Goal: Task Accomplishment & Management: Manage account settings

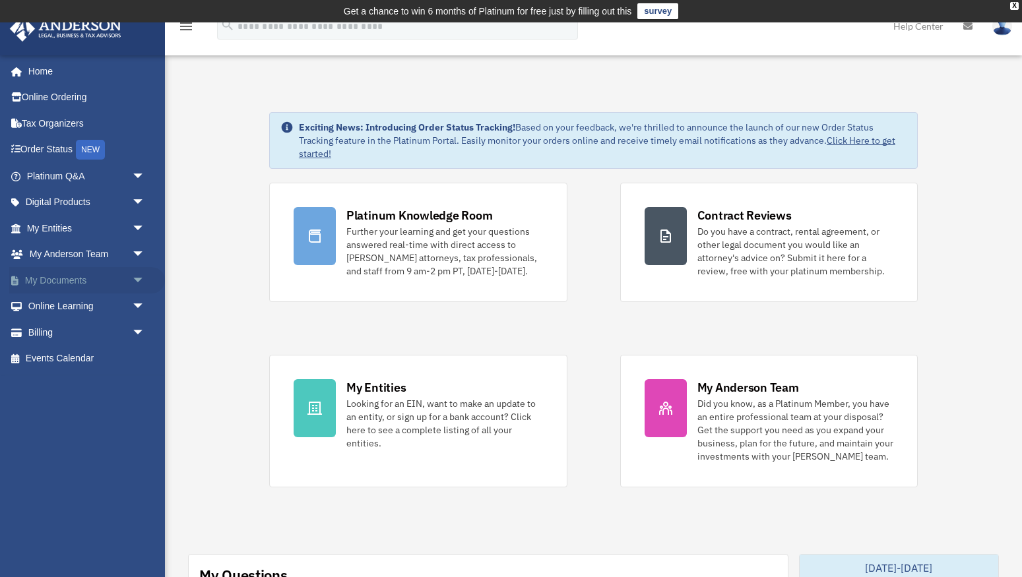
click at [77, 280] on link "My Documents arrow_drop_down" at bounding box center [87, 280] width 156 height 26
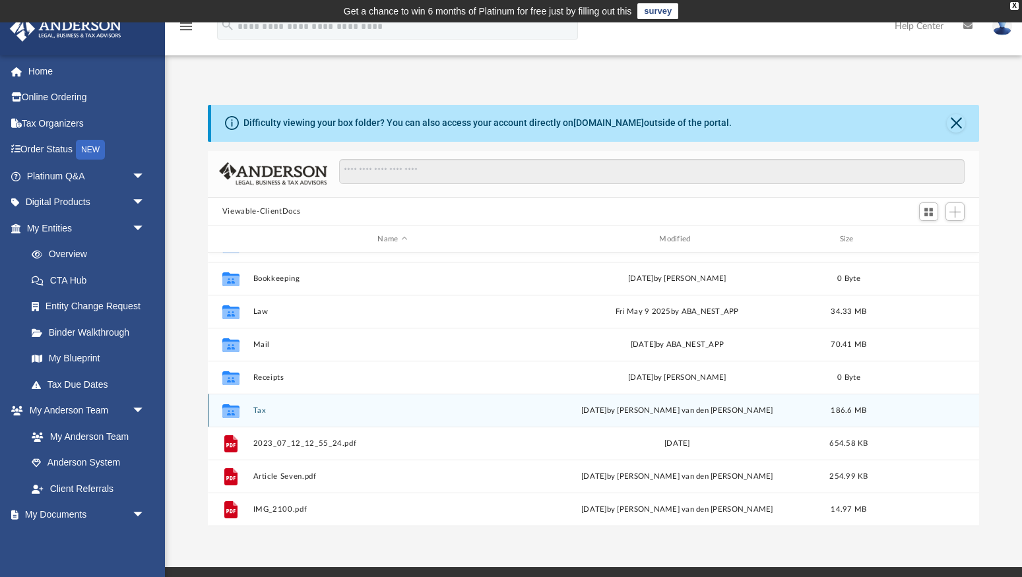
scroll to position [56, 0]
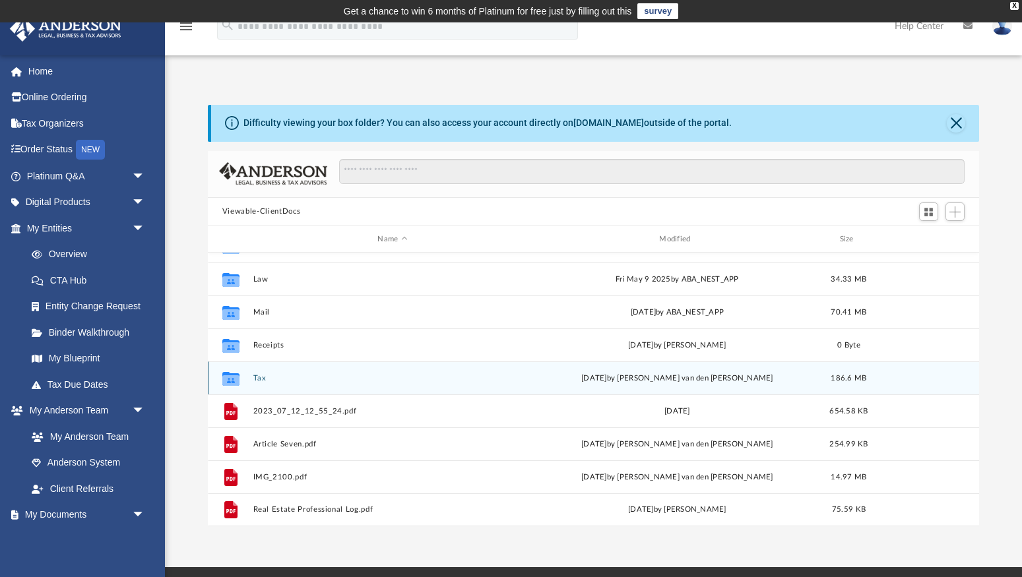
click at [380, 373] on div "Collaborated Folder Tax Wed Sep 17 2025 by Jennifer van den Burg 186.6 MB" at bounding box center [594, 378] width 772 height 33
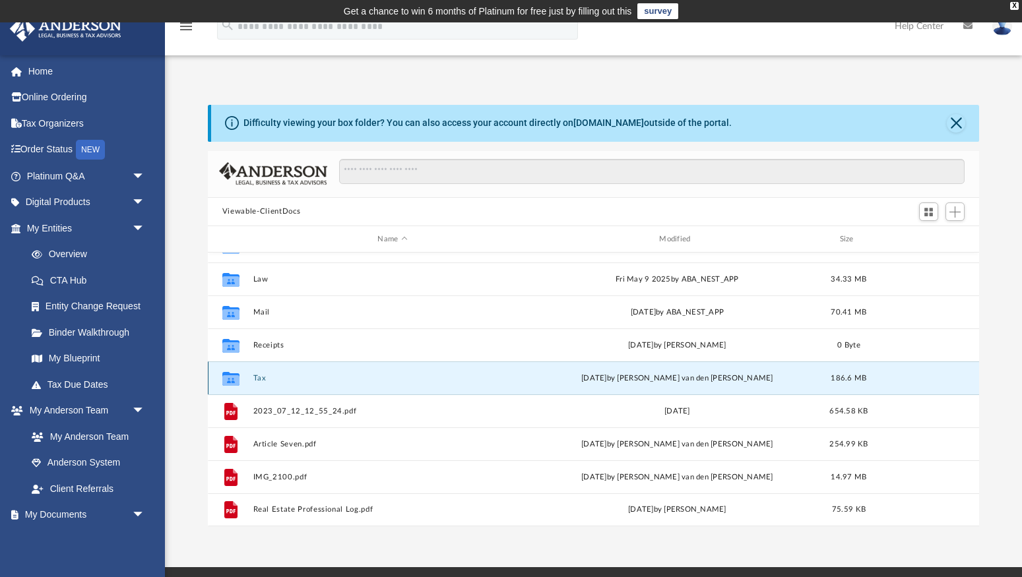
click at [257, 376] on button "Tax" at bounding box center [392, 378] width 279 height 9
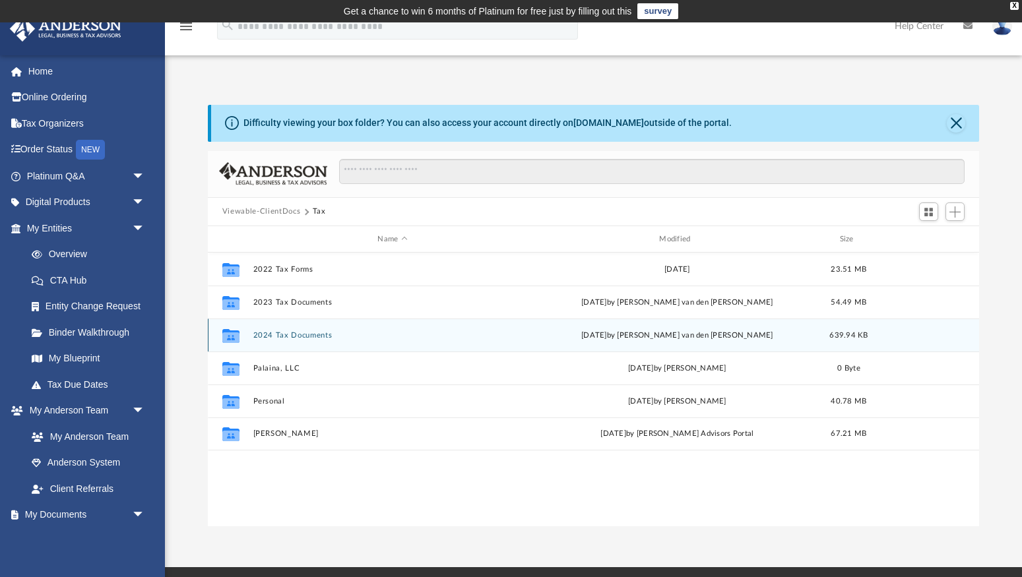
click at [304, 331] on button "2024 Tax Documents" at bounding box center [392, 335] width 279 height 9
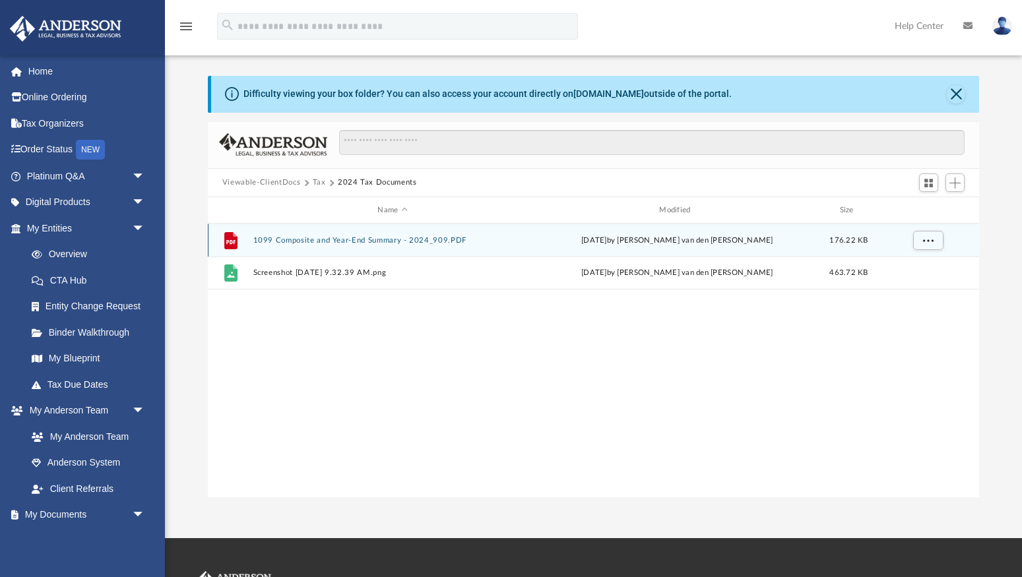
scroll to position [30, 0]
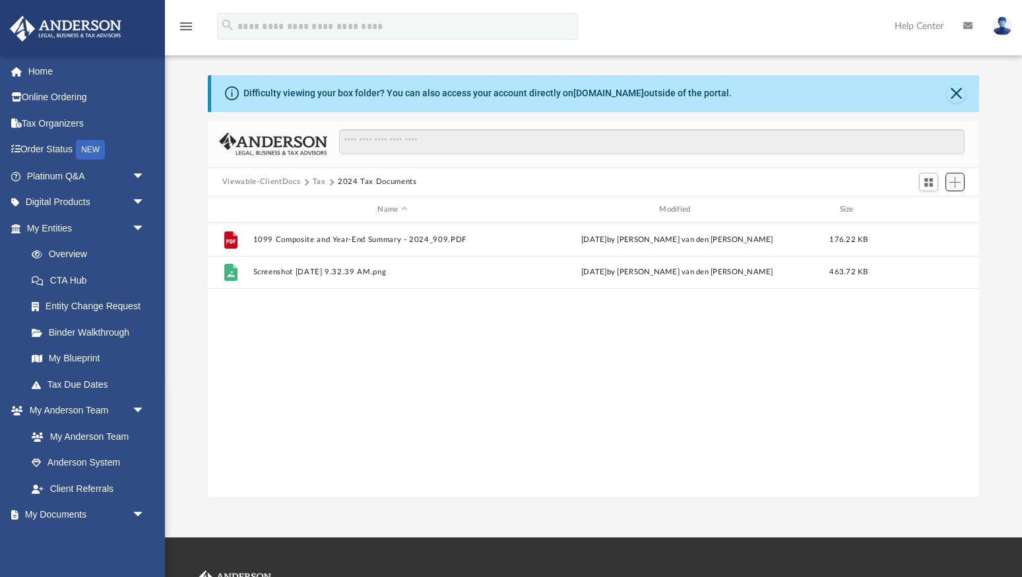
click at [955, 181] on span "Add" at bounding box center [955, 182] width 11 height 11
click at [927, 211] on li "Upload" at bounding box center [936, 208] width 42 height 14
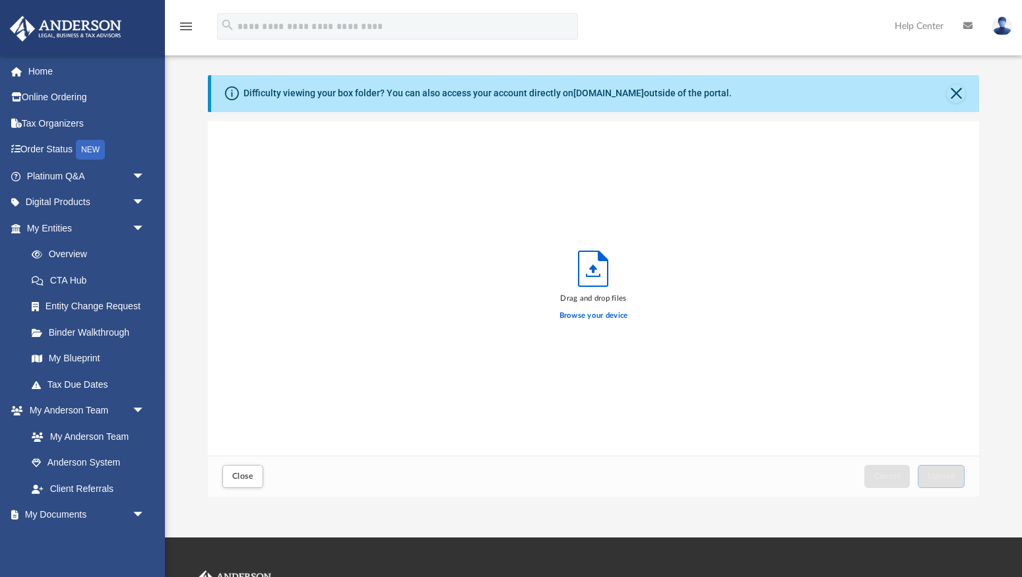
scroll to position [335, 772]
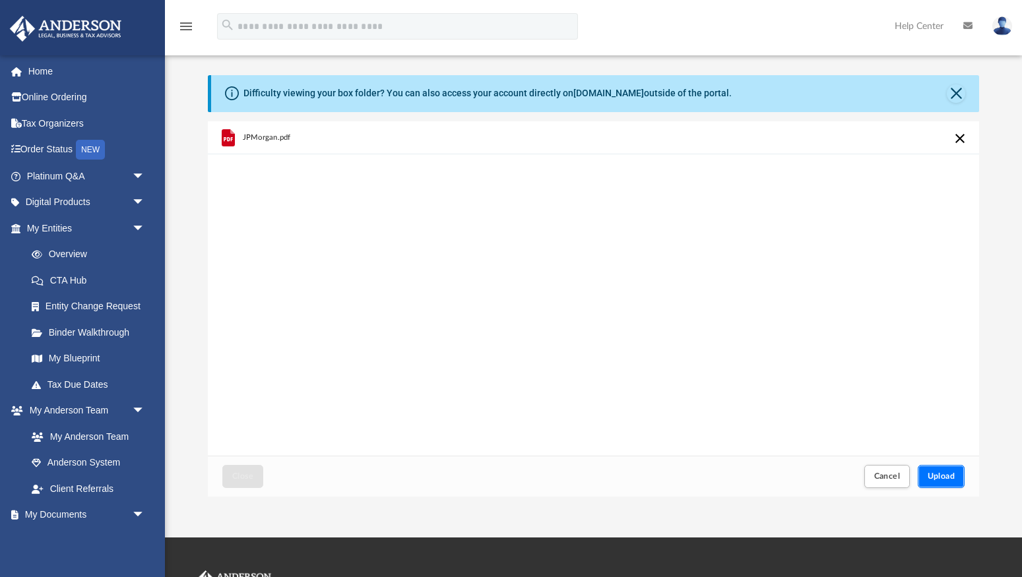
click at [952, 473] on span "Upload" at bounding box center [942, 477] width 28 height 8
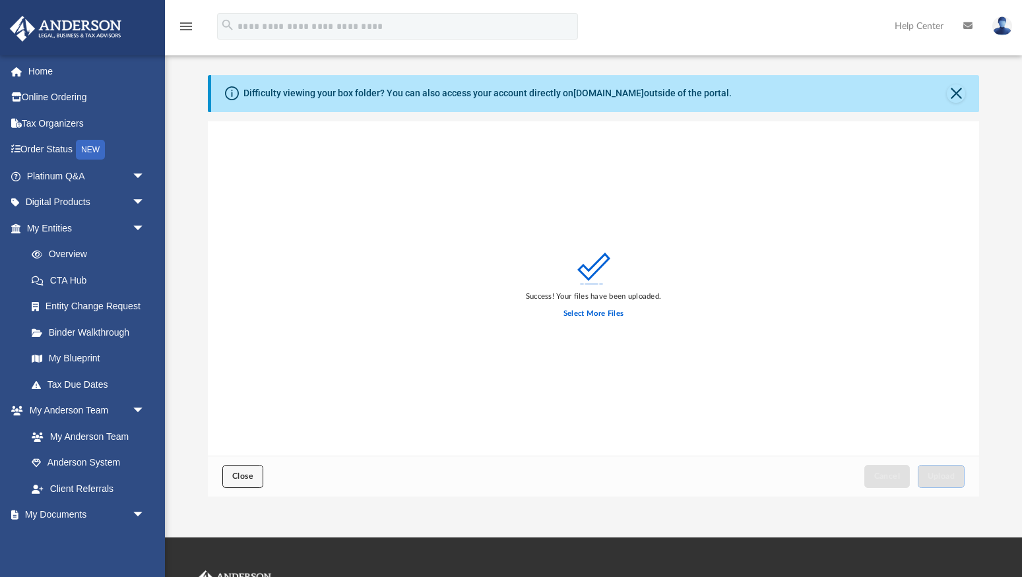
click at [241, 473] on span "Close" at bounding box center [242, 477] width 21 height 8
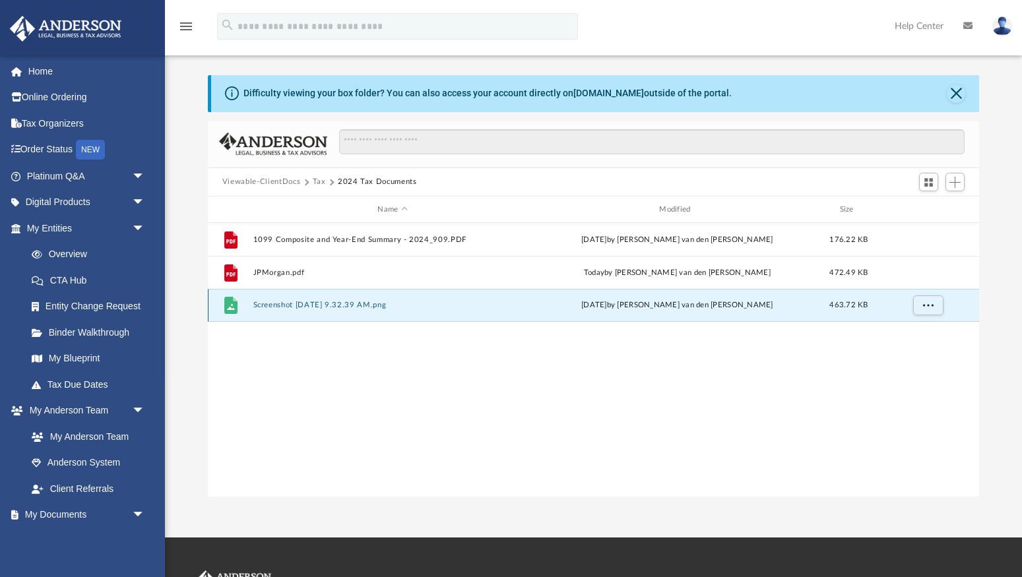
click at [286, 304] on button "Screenshot 2025-09-17 at 9.32.39 AM.png" at bounding box center [392, 306] width 279 height 9
